Goal: Find contact information: Find contact information

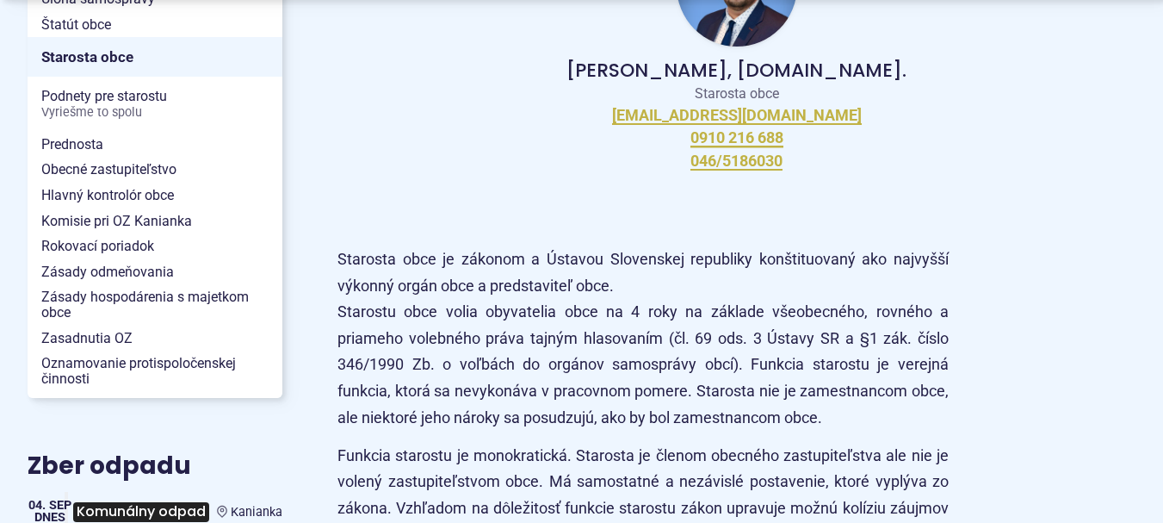
scroll to position [517, 0]
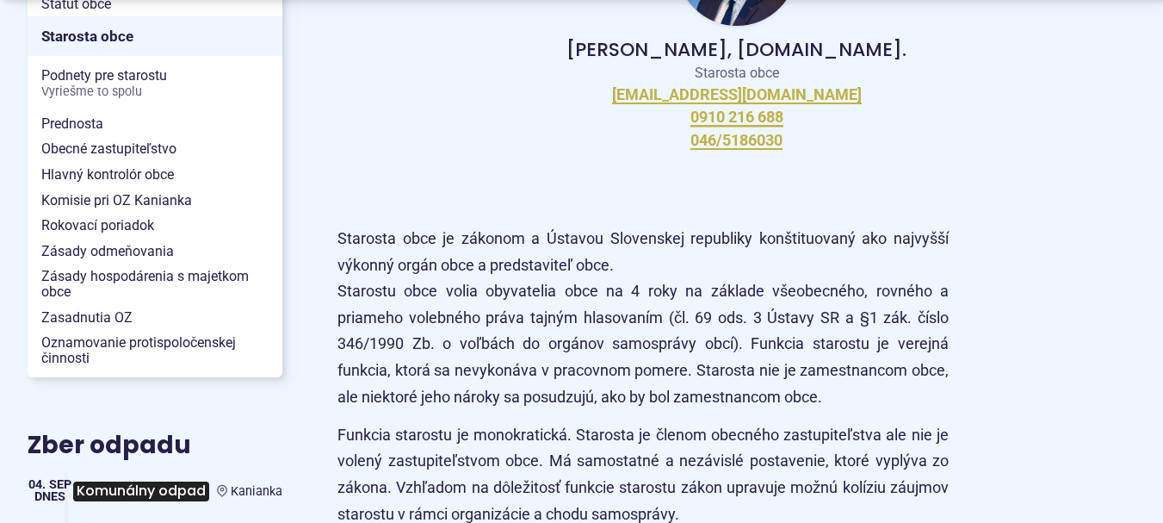
click at [829, 84] on div "[PERSON_NAME], [DOMAIN_NAME]. Starosta obce [EMAIL_ADDRESS][DOMAIN_NAME] 0910 2…" at bounding box center [737, 28] width 798 height 286
drag, startPoint x: 835, startPoint y: 102, endPoint x: 863, endPoint y: 107, distance: 27.9
click at [710, 90] on div "[PERSON_NAME], [DOMAIN_NAME]. Starosta obce [EMAIL_ADDRESS][DOMAIN_NAME] 0910 2…" at bounding box center [737, 28] width 798 height 286
drag, startPoint x: 880, startPoint y: 107, endPoint x: 871, endPoint y: 102, distance: 10.4
click at [878, 107] on div "[PERSON_NAME], [DOMAIN_NAME]. Starosta obce [EMAIL_ADDRESS][DOMAIN_NAME] 0910 2…" at bounding box center [737, 28] width 798 height 286
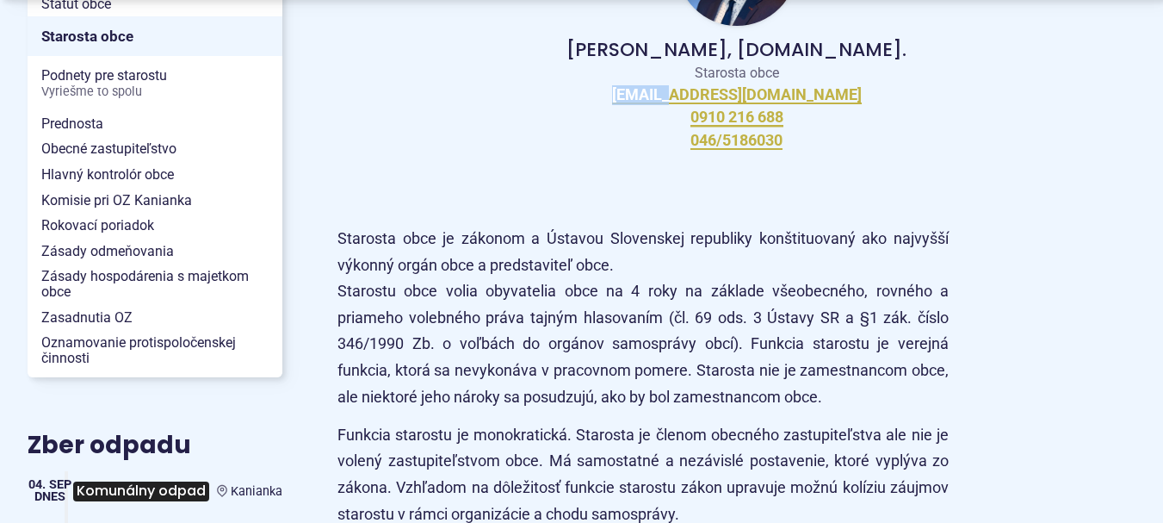
click at [980, 85] on div "[PERSON_NAME], [DOMAIN_NAME]. Starosta obce [EMAIL_ADDRESS][DOMAIN_NAME] 0910 2…" at bounding box center [737, 28] width 798 height 286
drag, startPoint x: 930, startPoint y: 278, endPoint x: 916, endPoint y: 273, distance: 14.7
click at [922, 276] on p "Starosta obce je zákonom a Ústavou Slovenskej republiky konštituovaný ako najvy…" at bounding box center [643, 318] width 611 height 184
drag, startPoint x: 827, startPoint y: 100, endPoint x: 654, endPoint y: 93, distance: 173.2
click at [654, 93] on div "[PERSON_NAME], [DOMAIN_NAME]. Starosta obce [EMAIL_ADDRESS][DOMAIN_NAME] 0910 2…" at bounding box center [737, 28] width 798 height 286
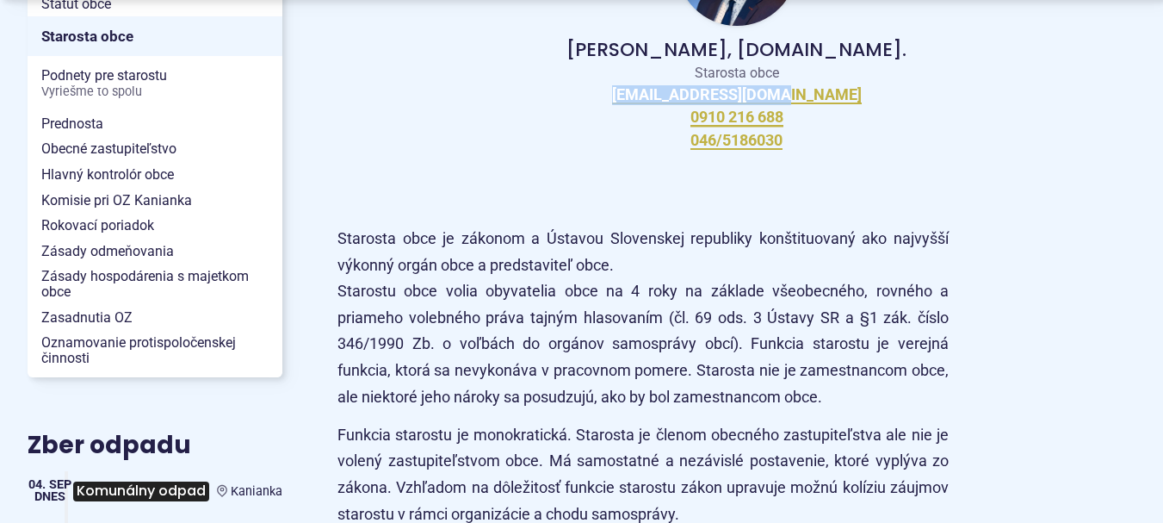
copy link "[EMAIL_ADDRESS][DOMAIN_NAME]"
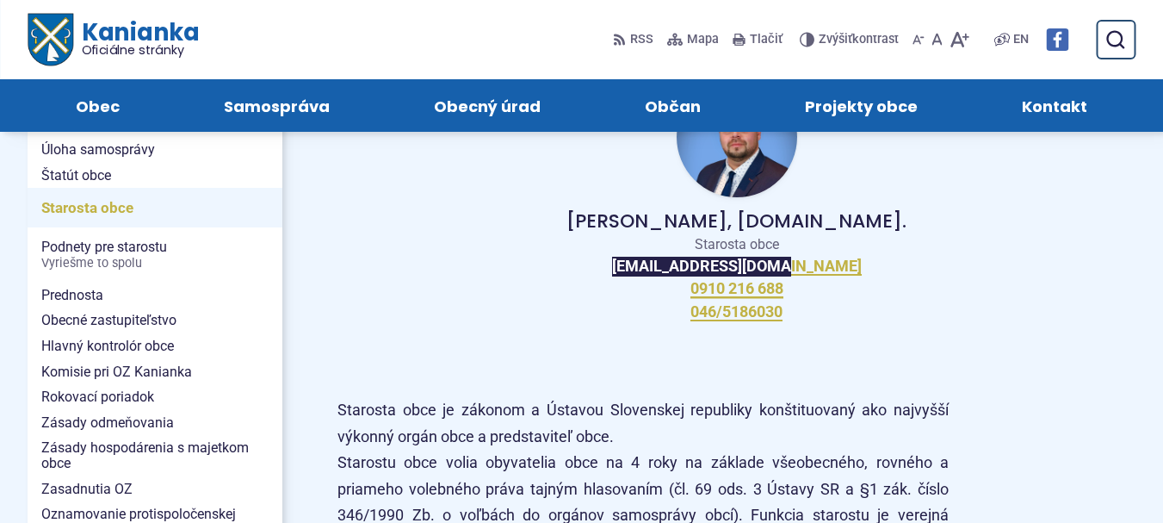
scroll to position [344, 0]
